Goal: Transaction & Acquisition: Purchase product/service

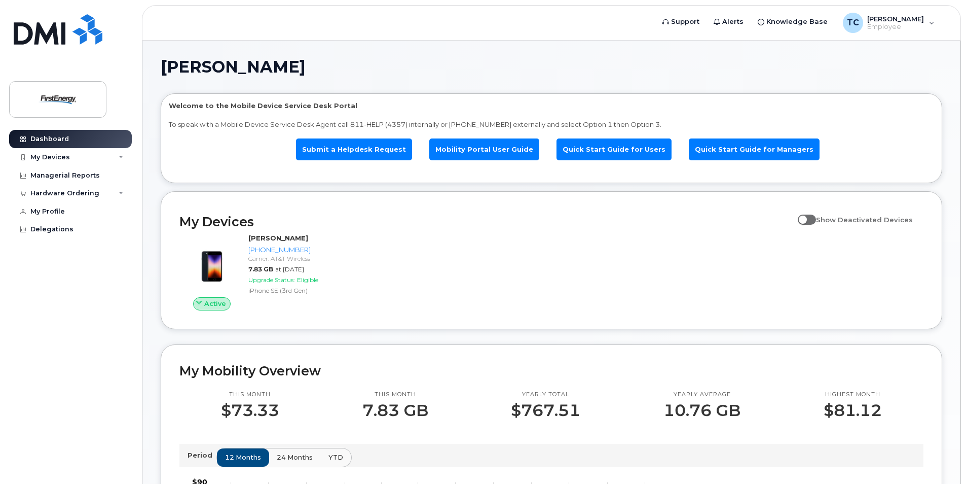
scroll to position [51, 0]
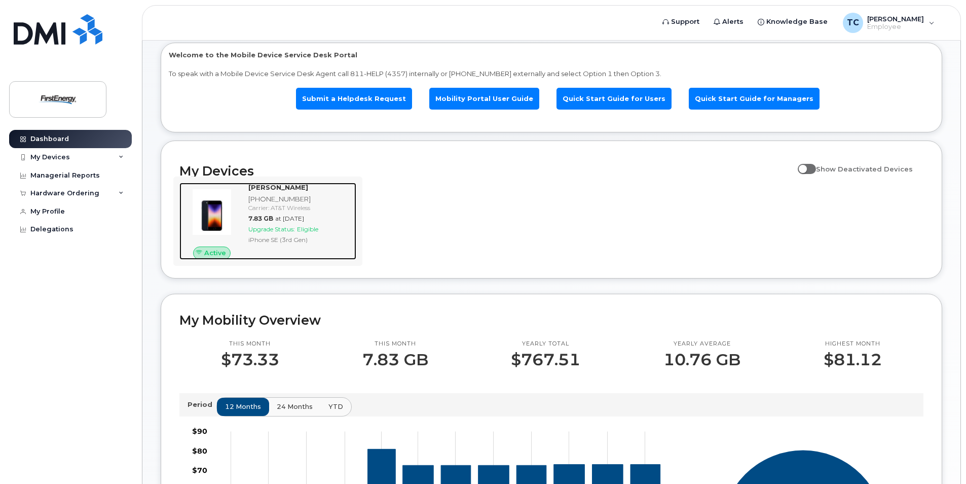
click at [337, 232] on div "Upgrade Status: Eligible" at bounding box center [300, 229] width 104 height 9
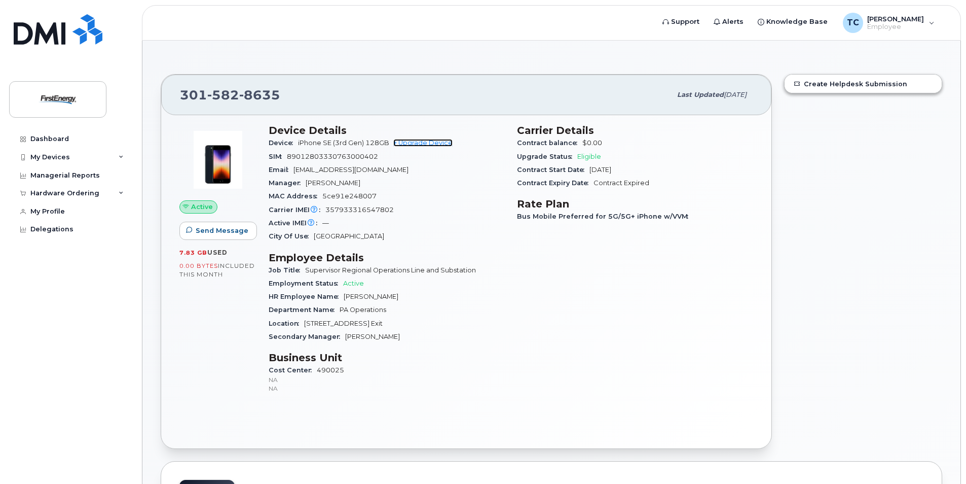
click at [432, 140] on link "+ Upgrade Device" at bounding box center [422, 143] width 59 height 8
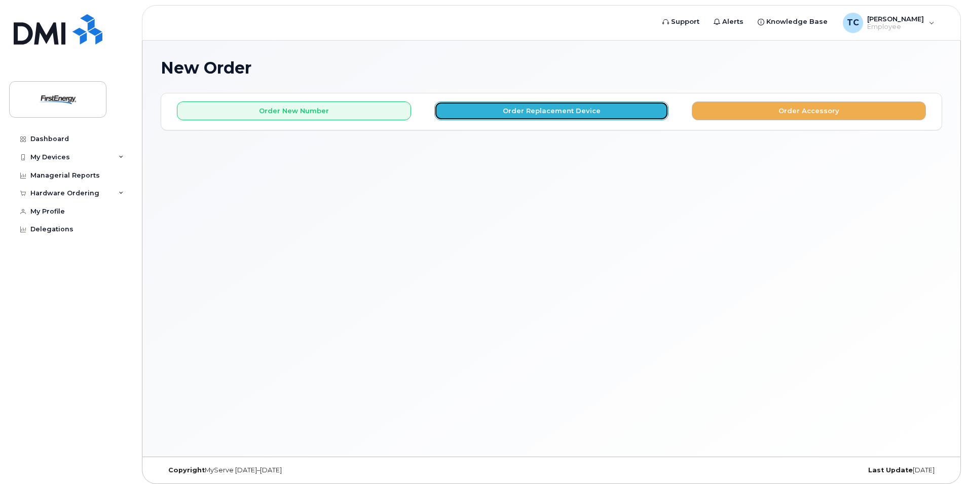
click at [537, 109] on button "Order Replacement Device" at bounding box center [552, 110] width 234 height 19
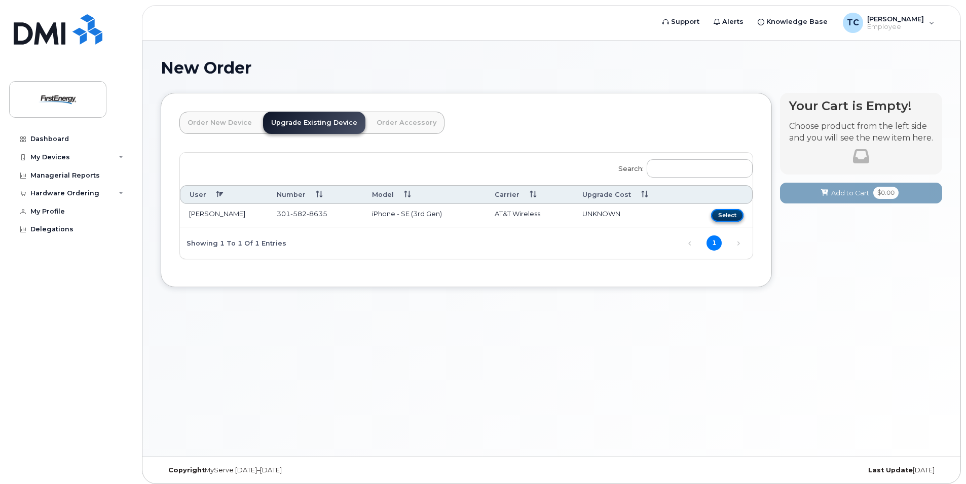
click at [734, 210] on button "Select" at bounding box center [727, 215] width 32 height 13
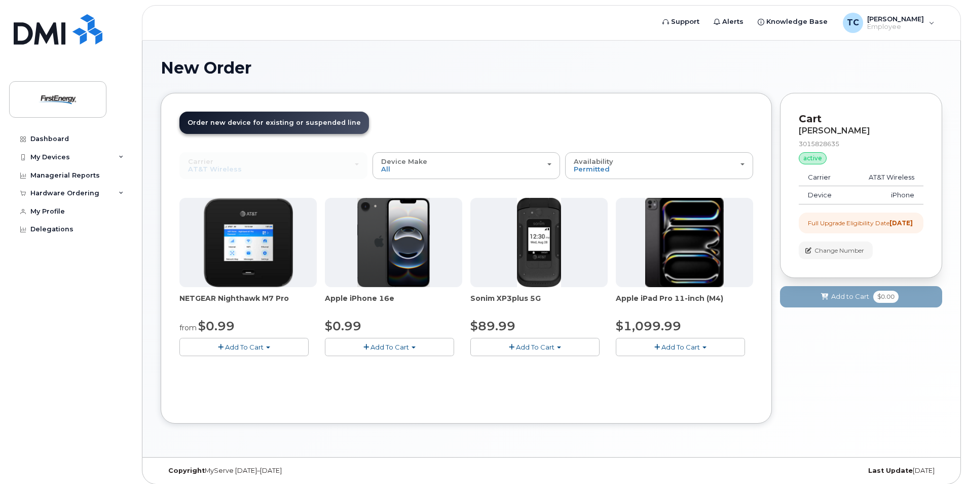
click at [400, 275] on img at bounding box center [393, 242] width 73 height 89
click at [398, 346] on span "Add To Cart" at bounding box center [390, 347] width 39 height 8
click at [398, 366] on link "$0.99 - 2 Year Upgrade" at bounding box center [377, 365] width 98 height 13
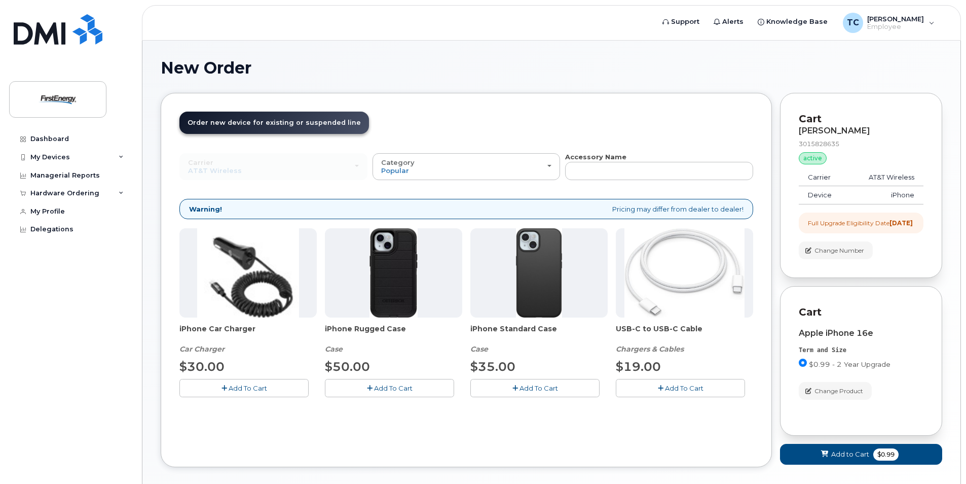
click at [398, 387] on span "Add To Cart" at bounding box center [393, 388] width 39 height 8
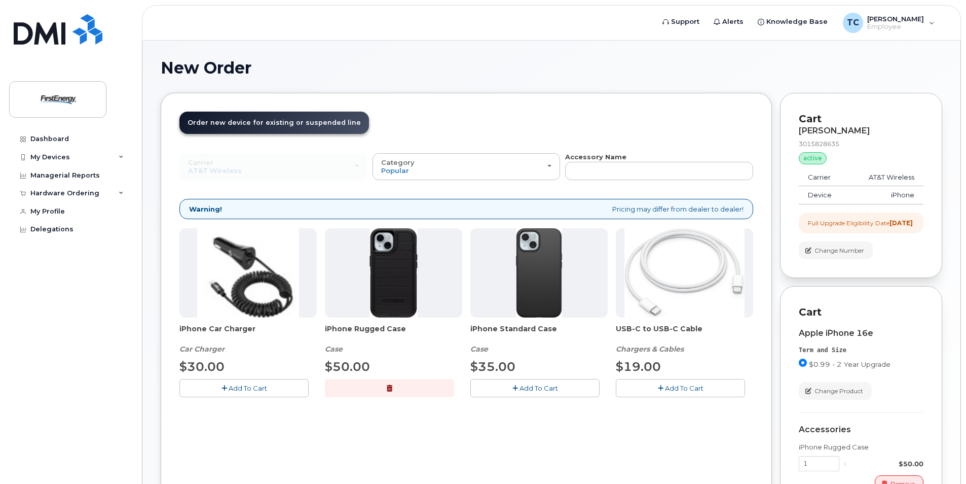
click at [667, 392] on button "Add To Cart" at bounding box center [680, 388] width 129 height 18
click at [263, 386] on span "Add To Cart" at bounding box center [248, 388] width 39 height 8
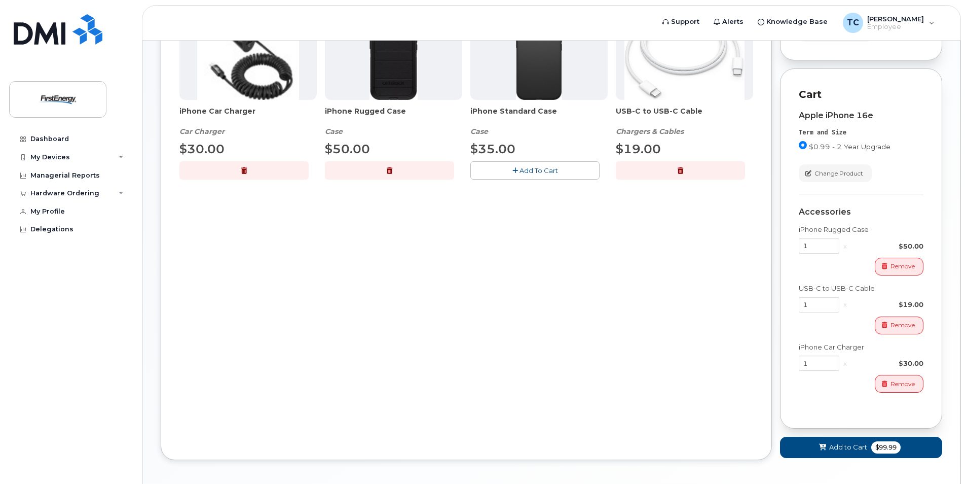
scroll to position [268, 0]
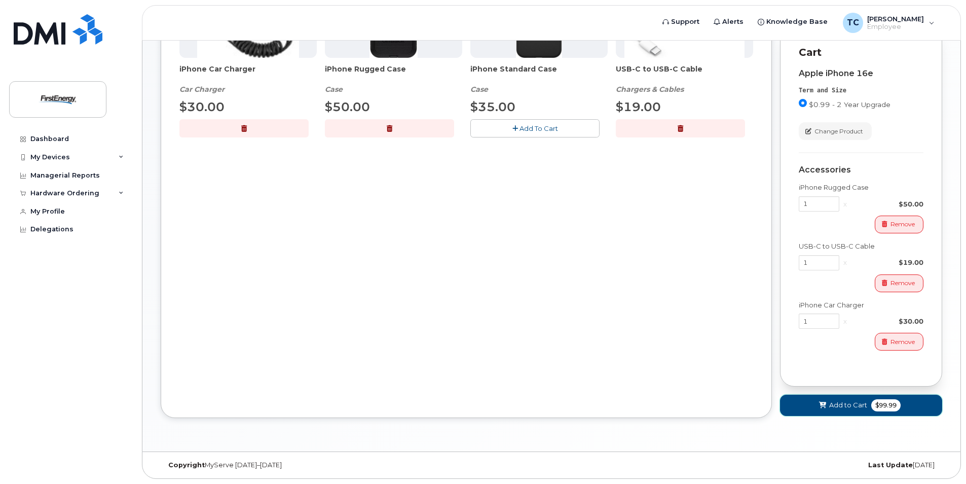
click at [856, 405] on span "Add to Cart" at bounding box center [848, 405] width 38 height 10
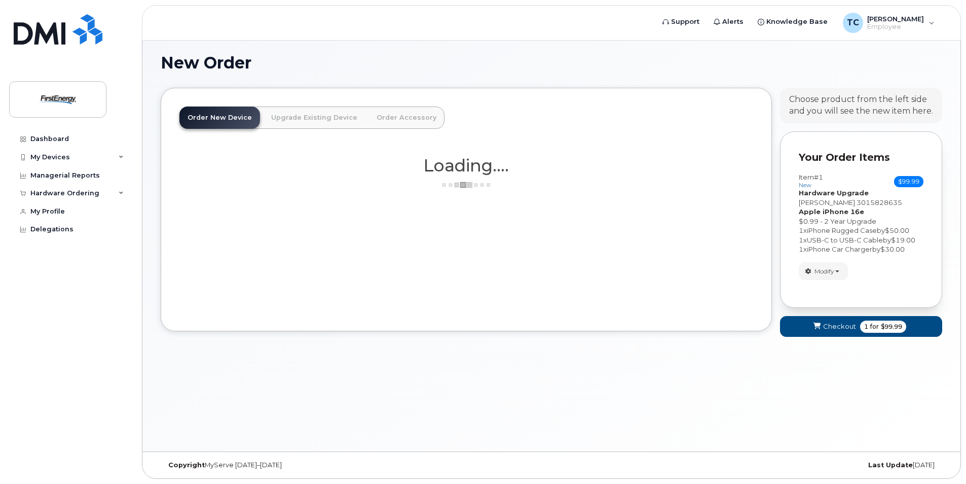
scroll to position [6, 0]
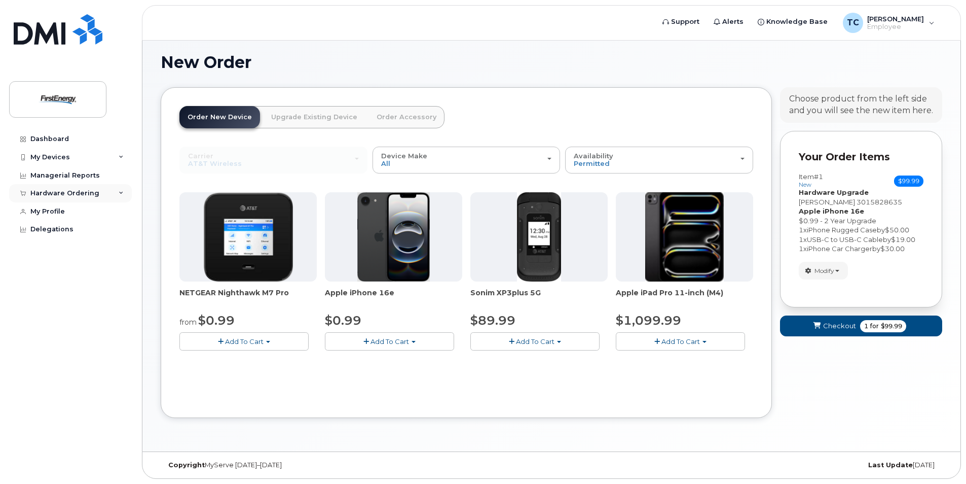
click at [124, 190] on div "Hardware Ordering" at bounding box center [70, 193] width 123 height 18
click at [121, 158] on icon at bounding box center [121, 157] width 5 height 5
click at [334, 117] on link "Upgrade Existing Device" at bounding box center [314, 117] width 102 height 22
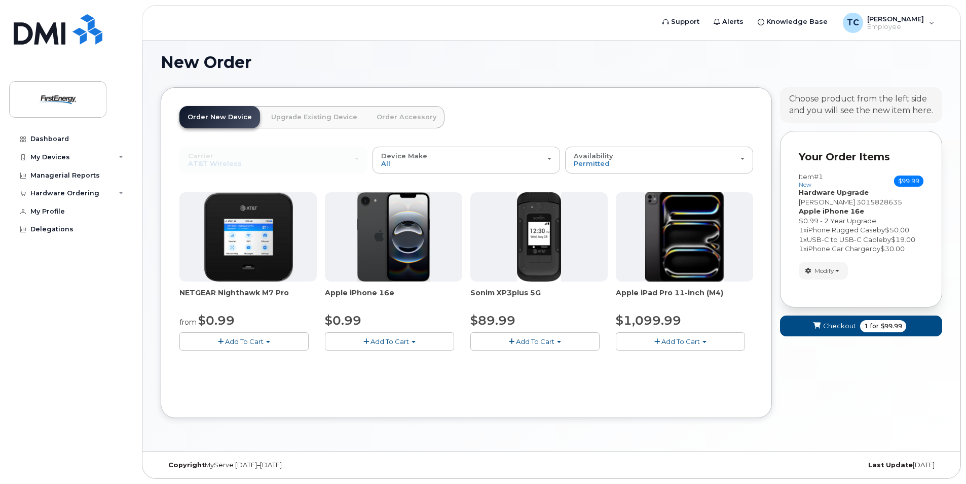
scroll to position [5, 0]
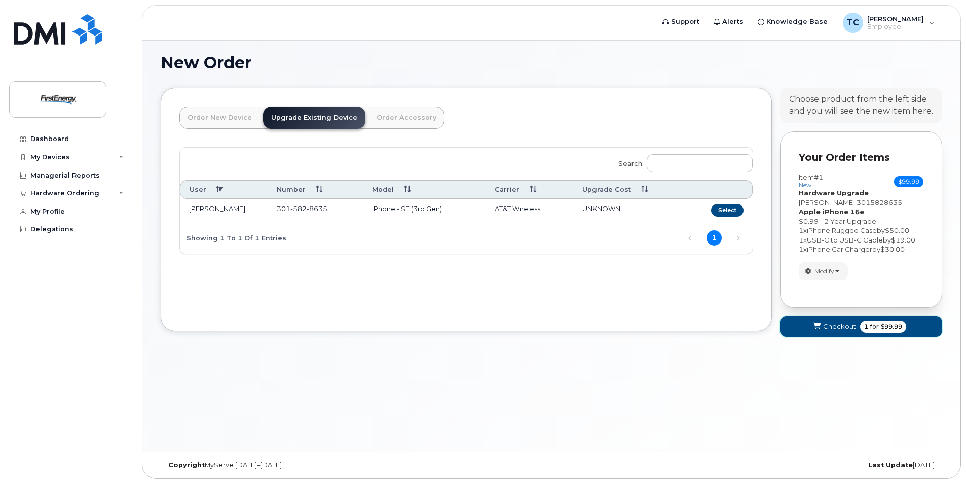
click at [842, 322] on span "Checkout" at bounding box center [839, 326] width 33 height 10
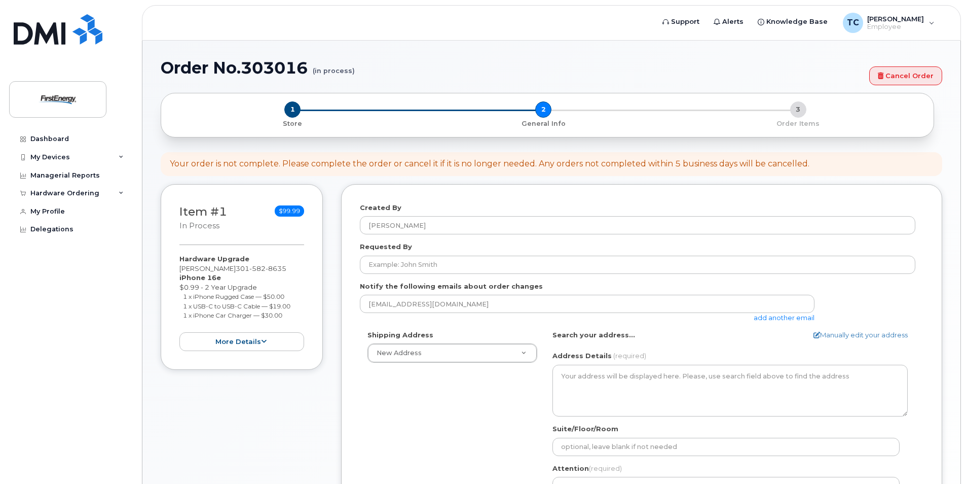
select select
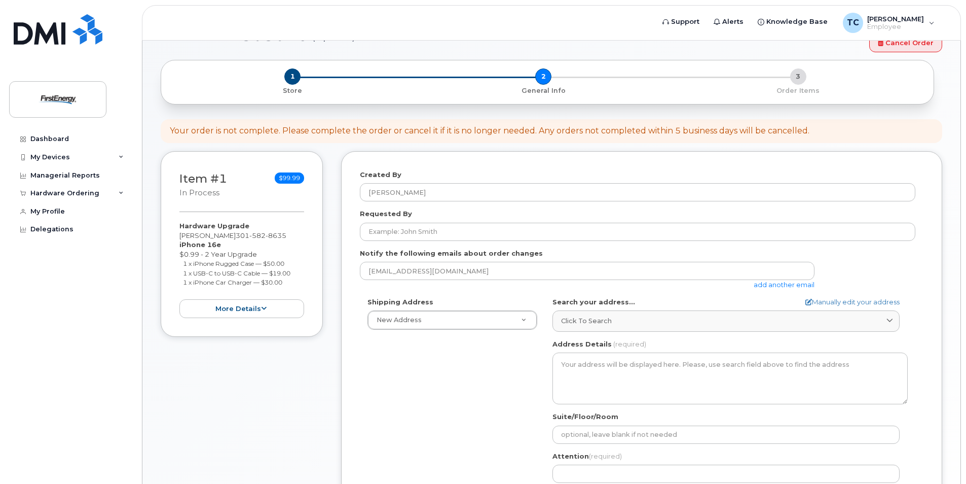
scroll to position [51, 0]
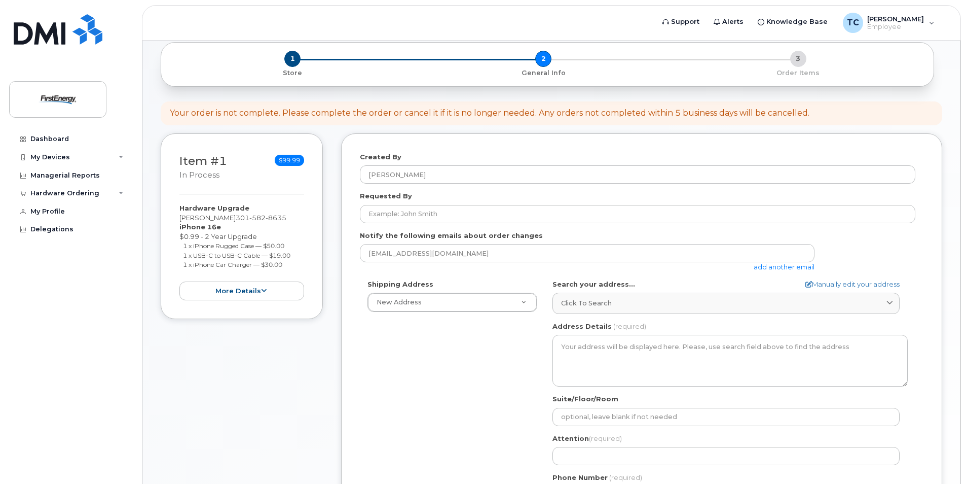
click at [464, 203] on div "Requested By" at bounding box center [642, 207] width 564 height 32
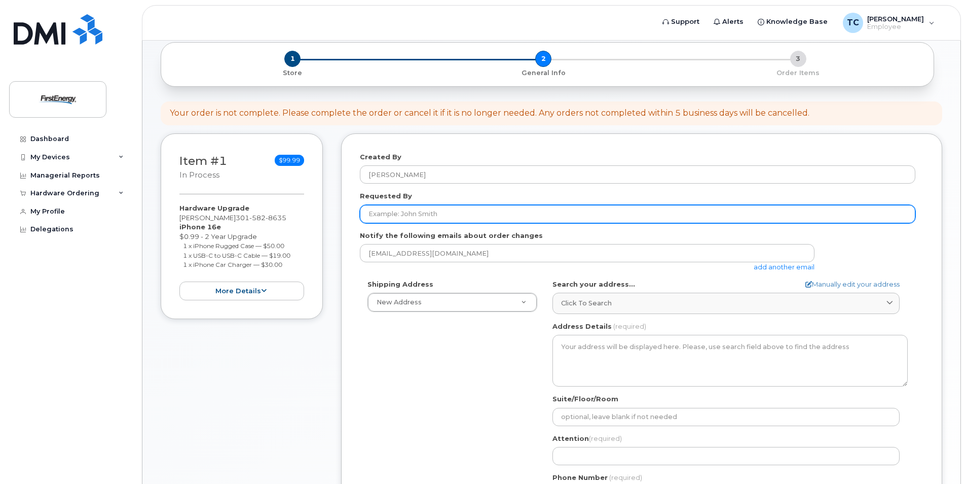
click at [464, 210] on input "Requested By" at bounding box center [638, 214] width 556 height 18
click at [464, 210] on input "Ty" at bounding box center [638, 214] width 556 height 18
type input "[PERSON_NAME]"
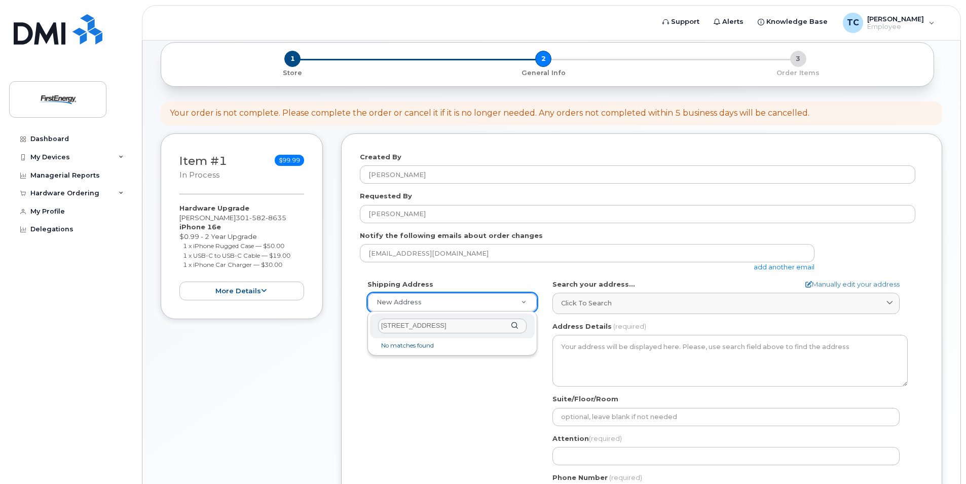
type input "12289 Fort Loudon Road, Mercersburg, PA"
click at [518, 324] on div "12289 Fort Loudon Road, Mercersburg, PA" at bounding box center [452, 325] width 165 height 25
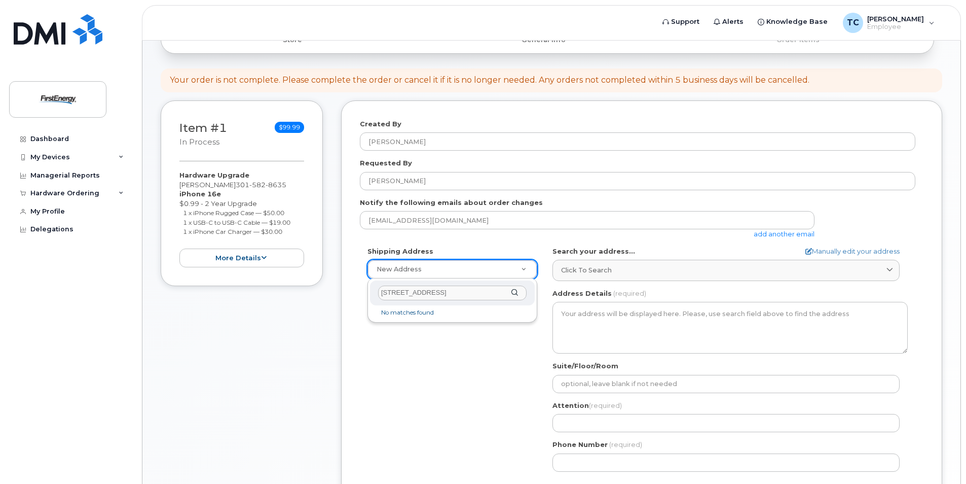
scroll to position [101, 0]
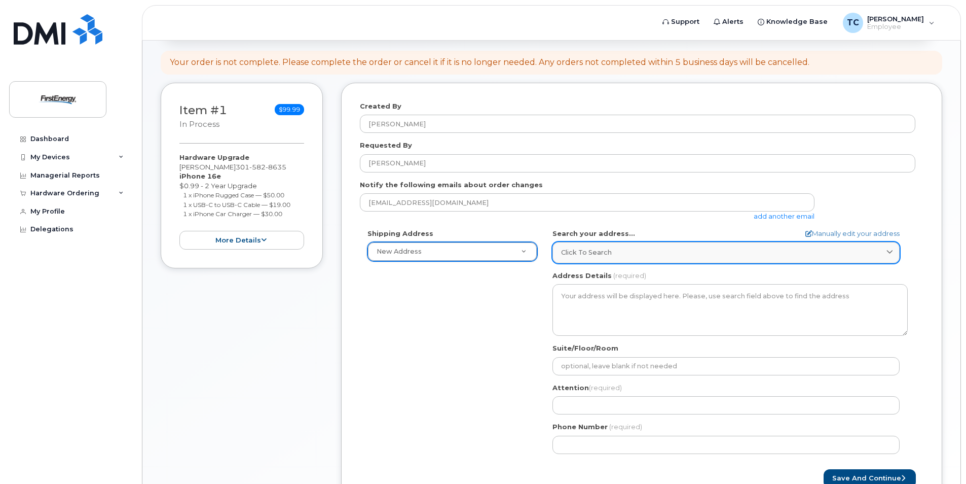
click at [586, 256] on span "Click to search" at bounding box center [586, 252] width 51 height 10
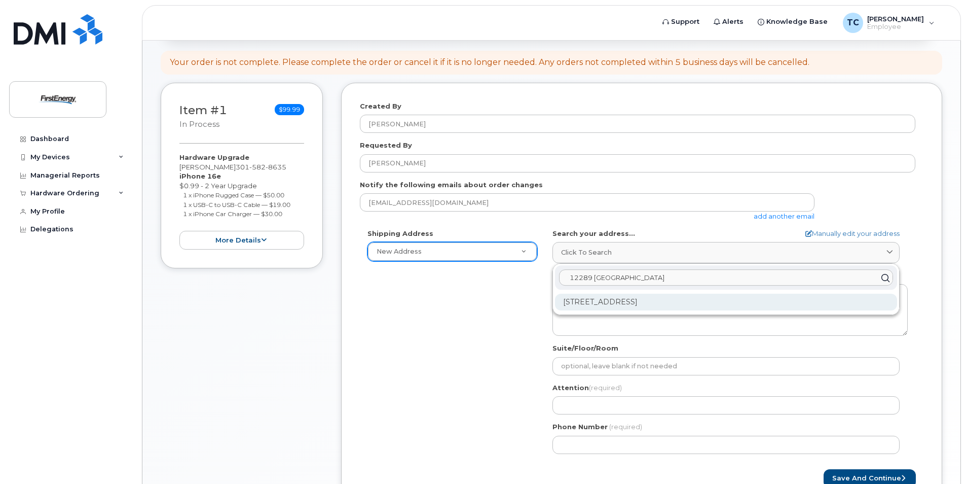
type input "12289 Fort Loudon"
click at [605, 302] on div "12289 Fort Loudon Rd Mercersburg PA 17236-9724" at bounding box center [726, 302] width 342 height 17
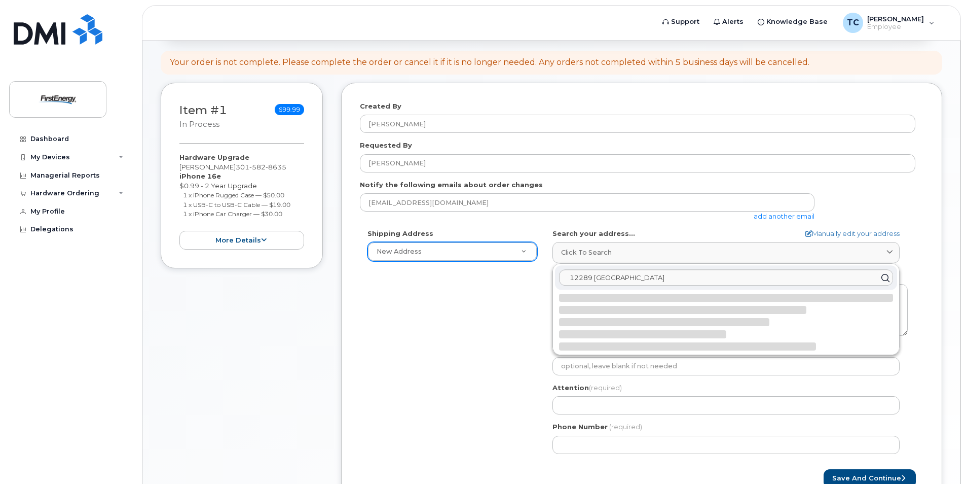
select select
type textarea "12289 Fort Loudon Rd MERCERSBURG PA 17236-9724 UNITED STATES"
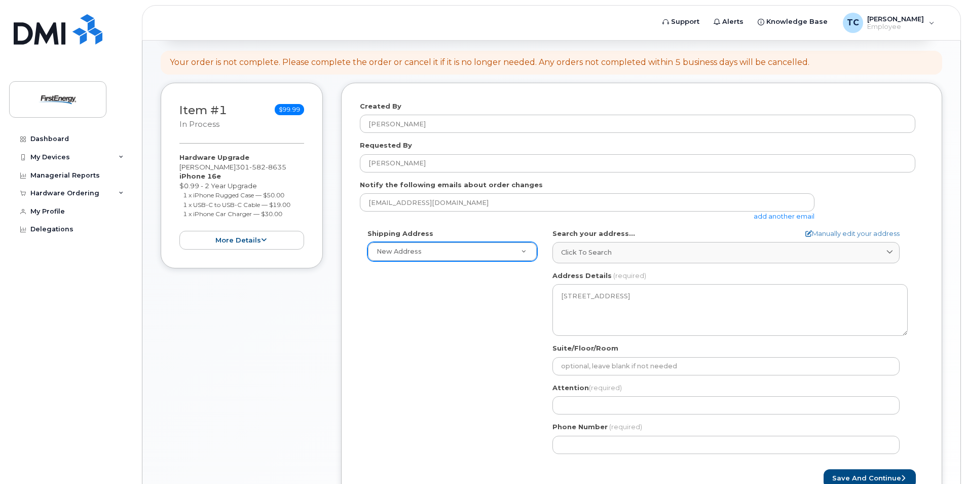
click at [525, 331] on div "Shipping Address New Address New Address PA Mercersburg Search your address... …" at bounding box center [638, 345] width 556 height 233
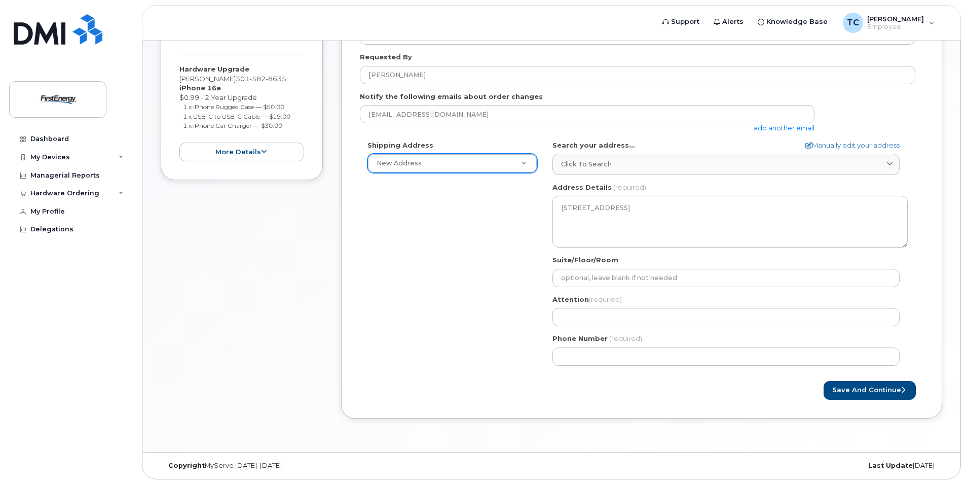
scroll to position [190, 0]
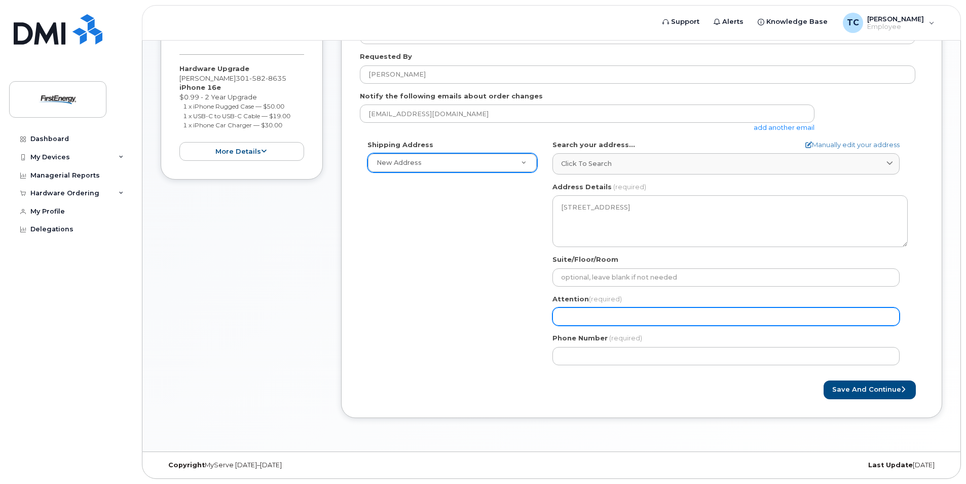
click at [586, 315] on input "Attention (required)" at bounding box center [726, 316] width 347 height 18
select select
type input "T"
select select
type input "Ty"
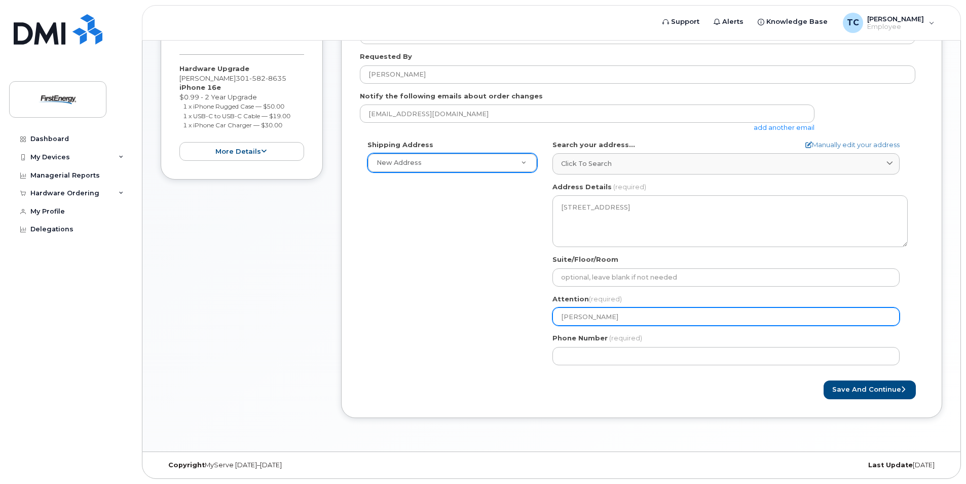
select select
type input "Ty C"
select select
type input "Ty Ca"
select select
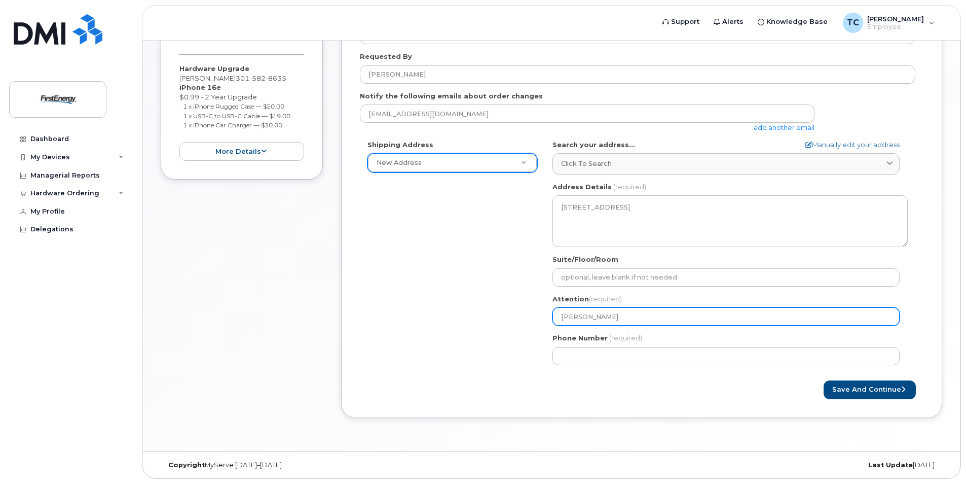
type input "Ty Car"
select select
type input "Ty Cart"
select select
type input "Ty Carte"
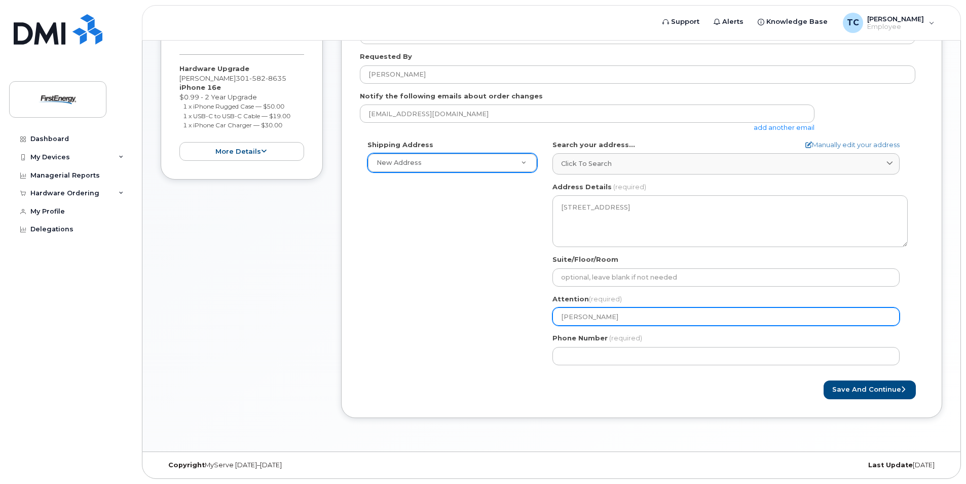
select select
type input "[PERSON_NAME]"
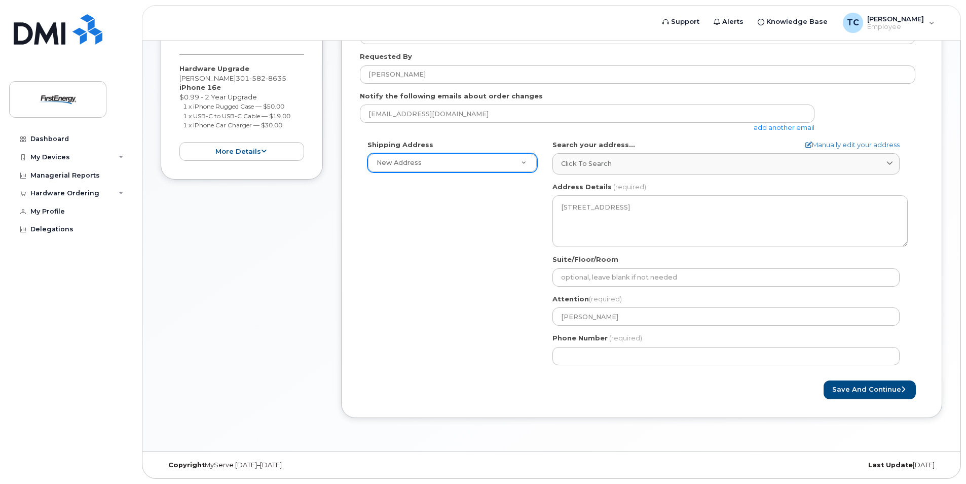
click at [598, 344] on div "Phone Number (required)" at bounding box center [730, 349] width 355 height 32
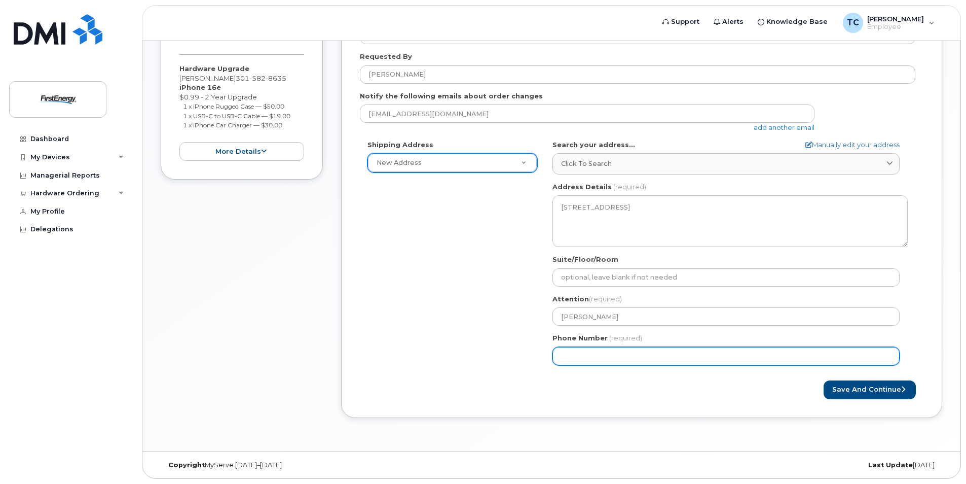
click at [596, 354] on input "Phone Number" at bounding box center [726, 356] width 347 height 18
type input "301"
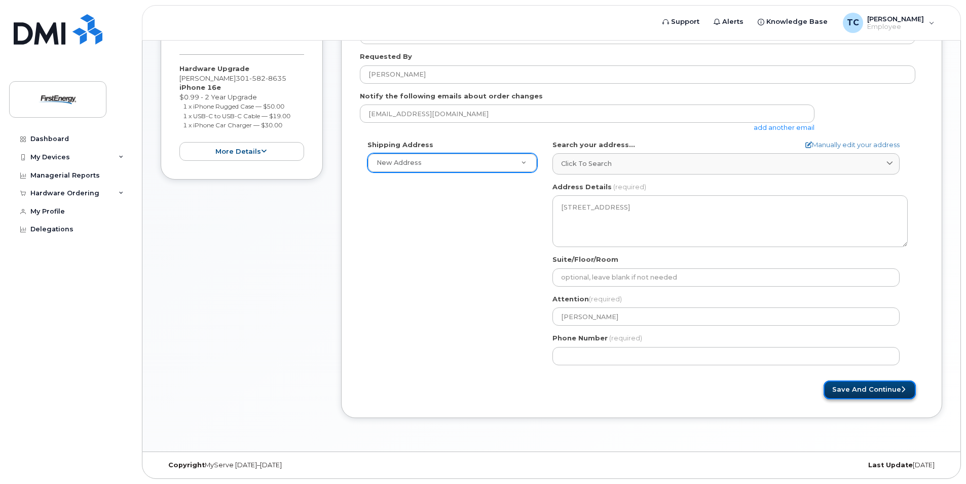
click at [851, 389] on button "Save and Continue" at bounding box center [870, 389] width 92 height 19
click at [702, 376] on form "Created By Ty Carter Requested By Ty Carter Notify the following emails about o…" at bounding box center [642, 206] width 564 height 386
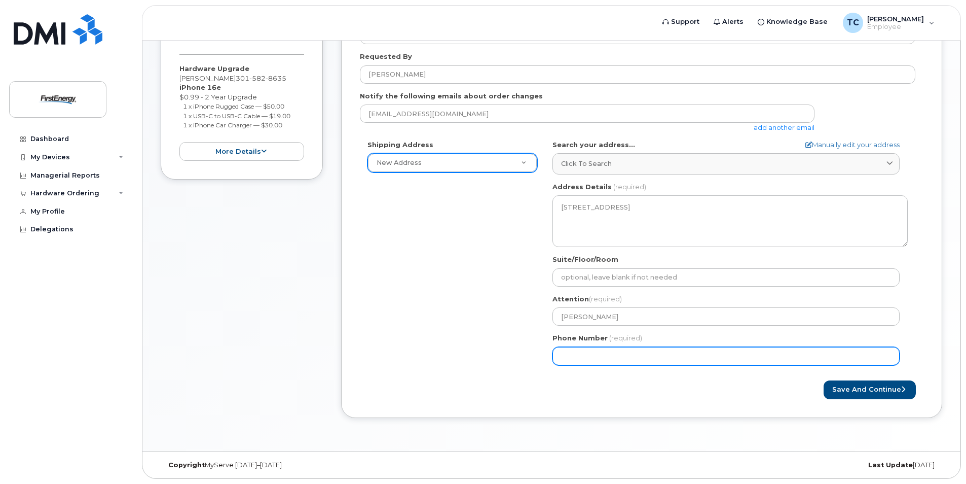
drag, startPoint x: 636, startPoint y: 355, endPoint x: 560, endPoint y: 354, distance: 76.1
click at [561, 355] on input "Phone Number" at bounding box center [726, 356] width 347 height 18
type input "301582863"
select select
type input "3015828635"
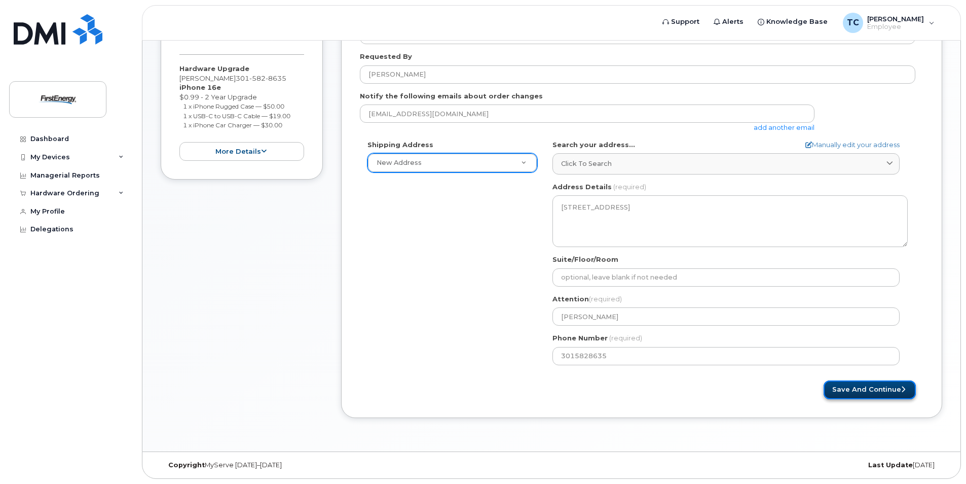
click at [867, 389] on button "Save and Continue" at bounding box center [870, 389] width 92 height 19
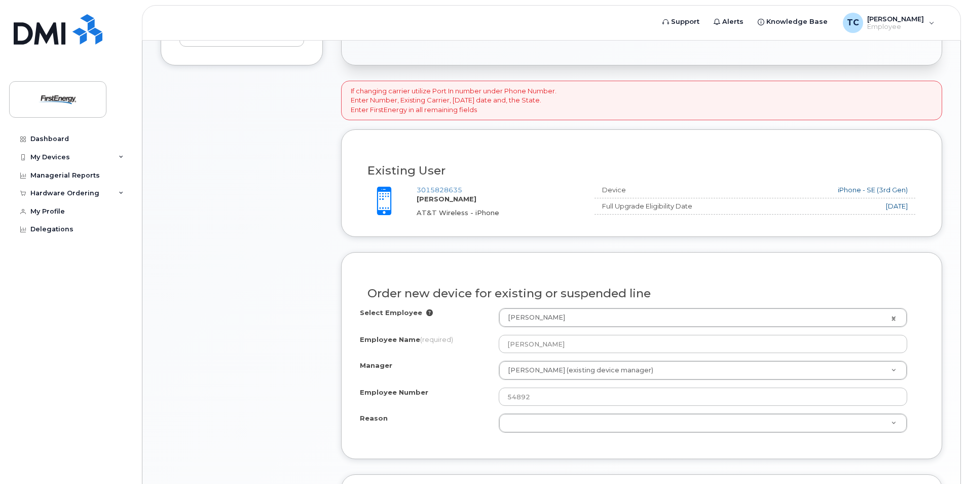
scroll to position [355, 0]
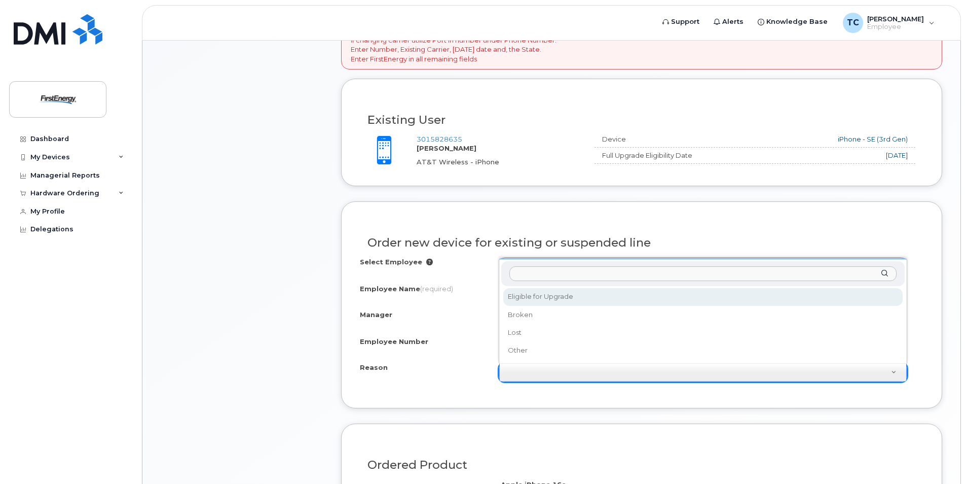
select select "eligible_for_upgrade"
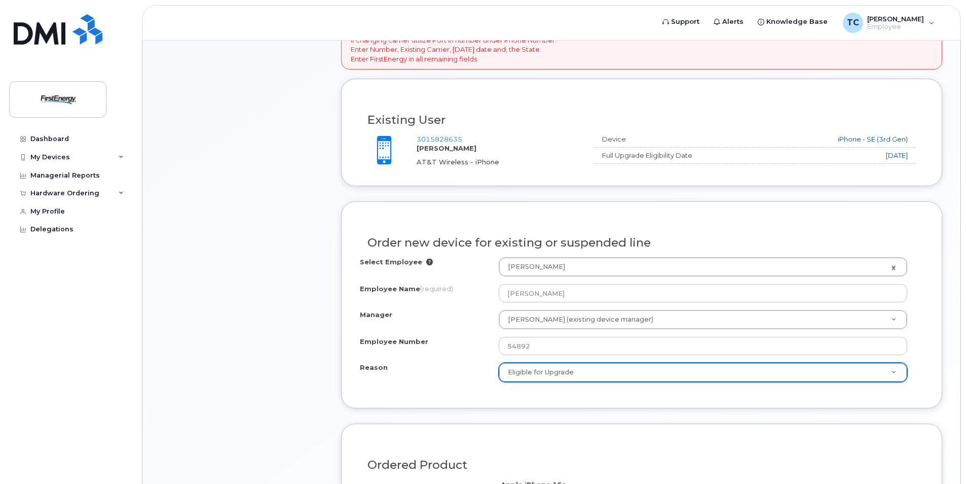
click at [460, 377] on div "Reason Eligible for Upgrade Reason Eligible for Upgrade Broken Lost Other" at bounding box center [642, 372] width 564 height 19
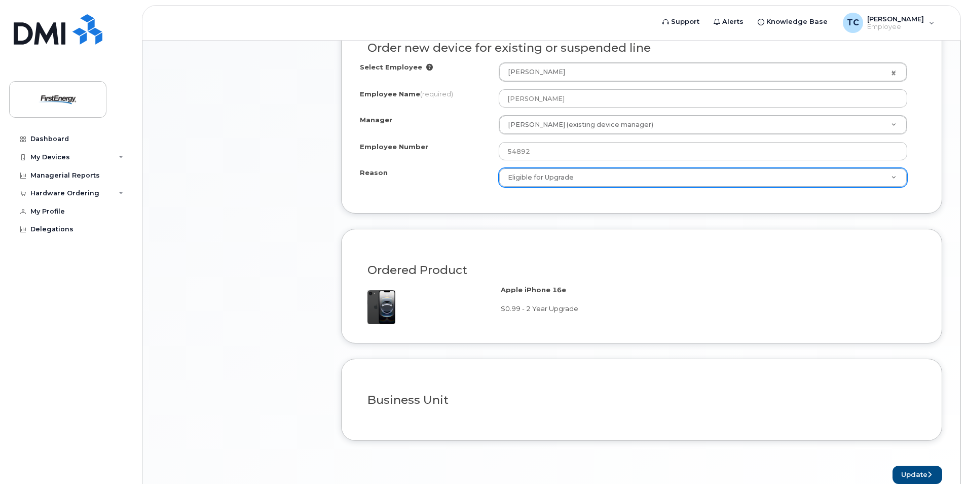
scroll to position [600, 0]
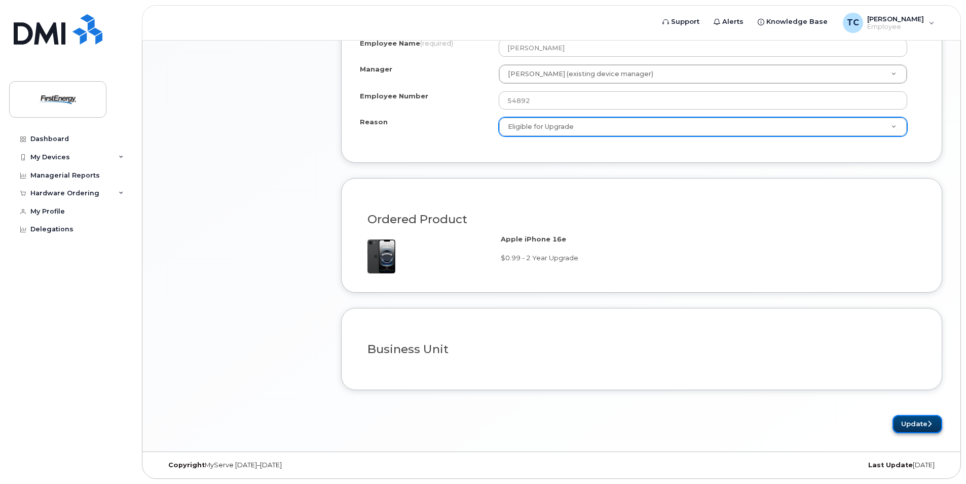
click at [924, 417] on button "Update" at bounding box center [918, 424] width 50 height 19
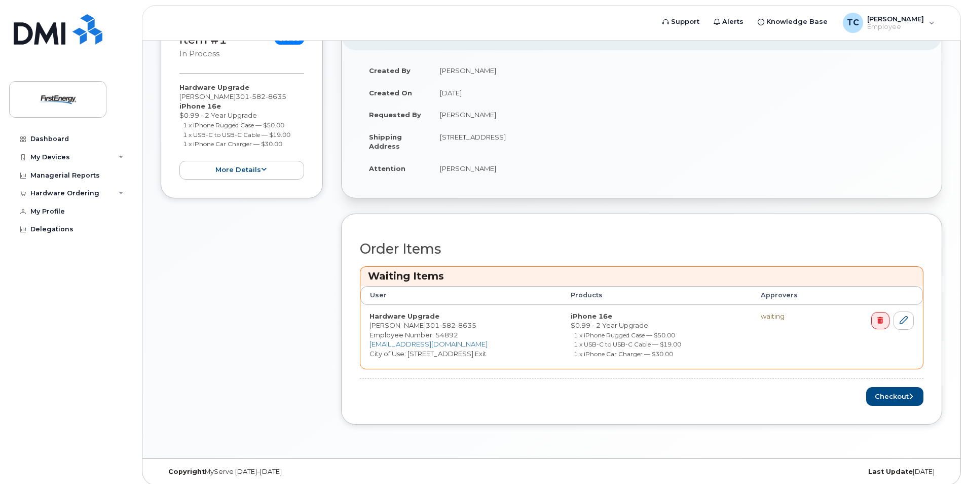
scroll to position [222, 0]
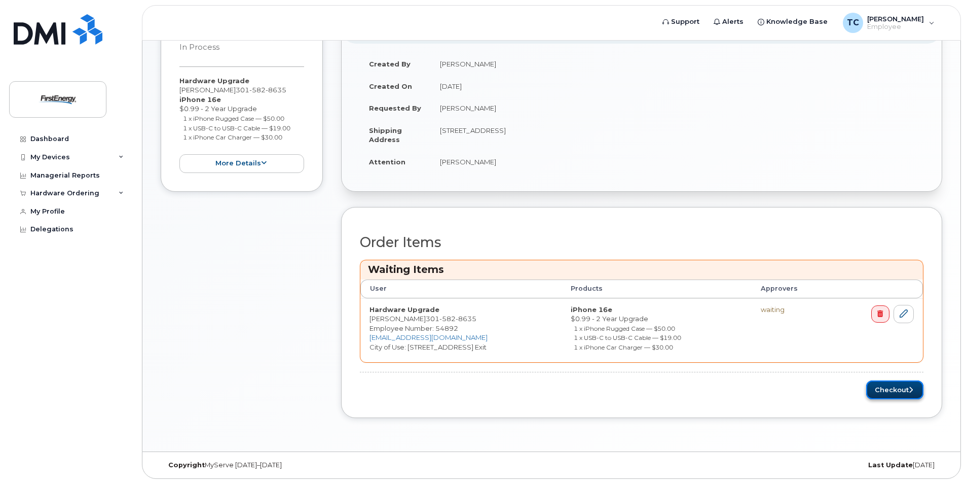
click at [890, 389] on button "Checkout" at bounding box center [894, 389] width 57 height 19
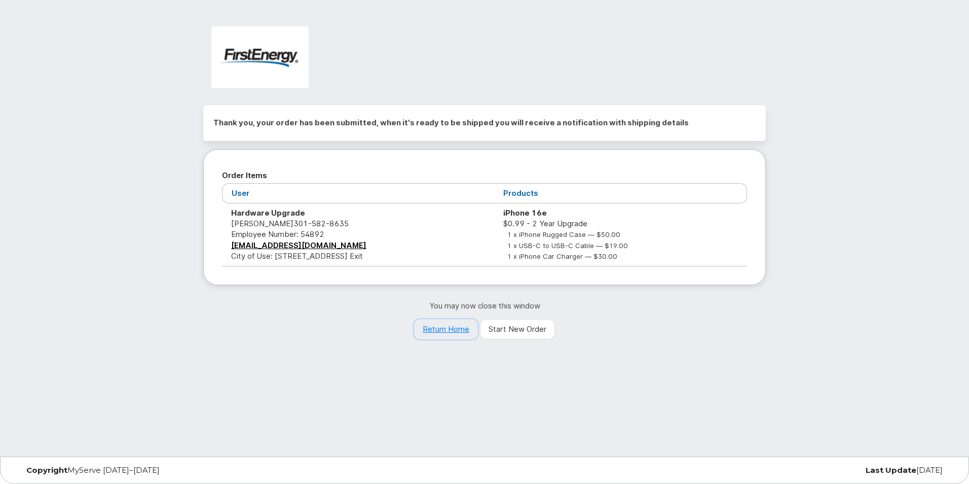
click at [449, 330] on link "Return Home" at bounding box center [446, 329] width 64 height 20
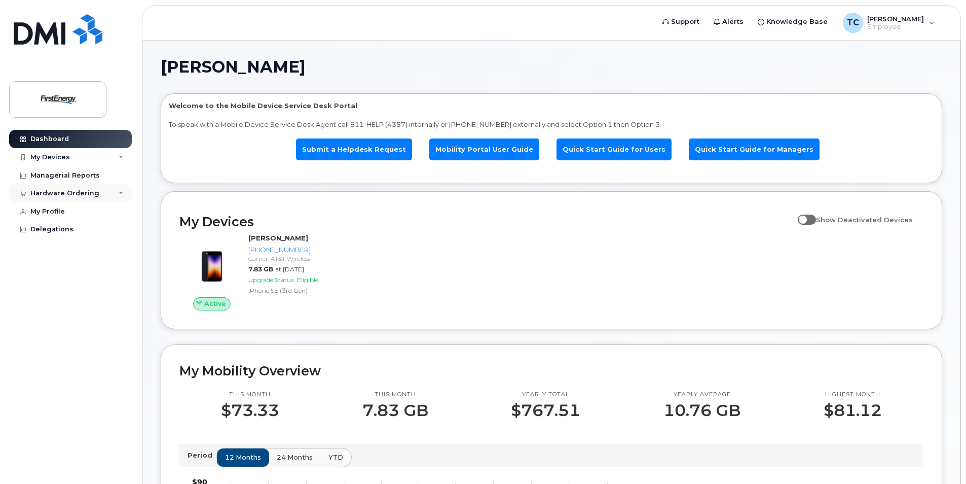
click at [124, 193] on div "Hardware Ordering" at bounding box center [70, 193] width 123 height 18
click at [69, 210] on div "My Orders" at bounding box center [53, 211] width 37 height 9
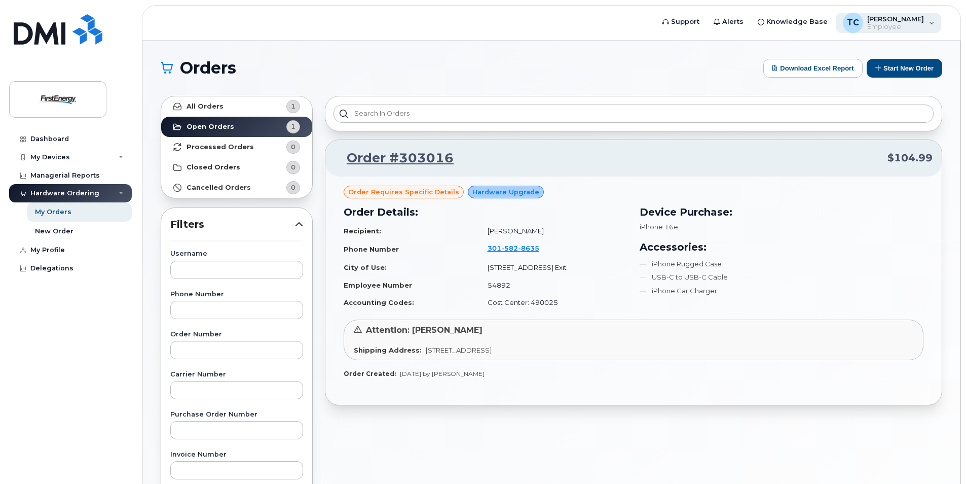
click at [934, 26] on div "TC [PERSON_NAME] Employee" at bounding box center [889, 23] width 106 height 20
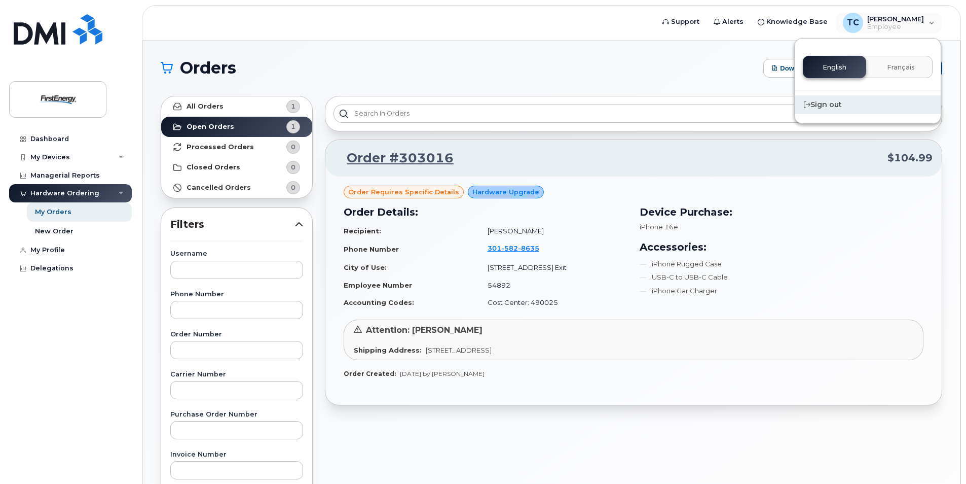
click at [832, 102] on div "Sign out" at bounding box center [868, 104] width 146 height 19
